Goal: Information Seeking & Learning: Learn about a topic

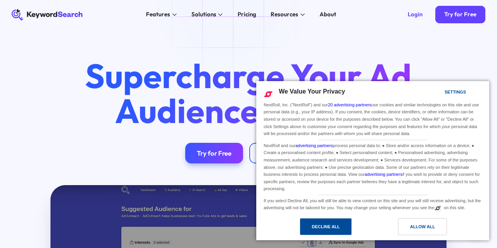
click at [329, 231] on div "Decline All" at bounding box center [326, 227] width 28 height 9
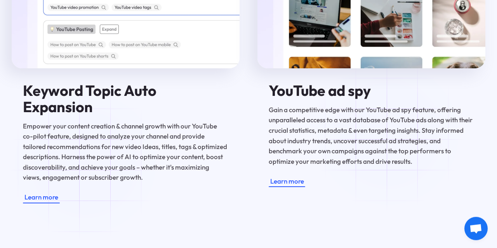
scroll to position [1415, 0]
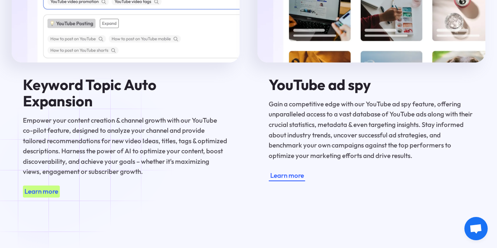
click at [51, 187] on div "Learn more" at bounding box center [41, 192] width 34 height 10
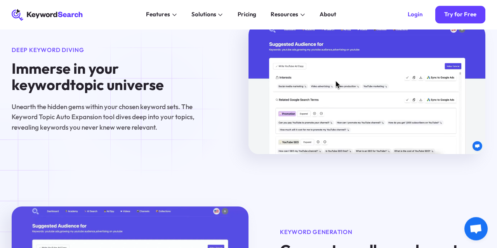
scroll to position [445, 0]
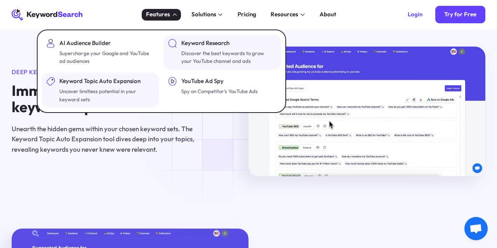
click at [190, 54] on div "Discover the best keywords to grow your YouTube channel and ads" at bounding box center [229, 57] width 94 height 16
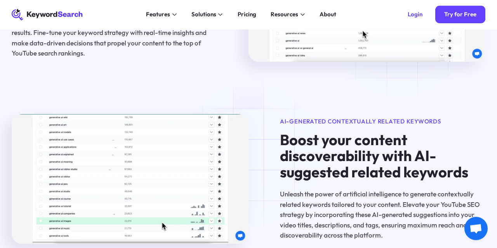
scroll to position [930, 0]
